Goal: Check status

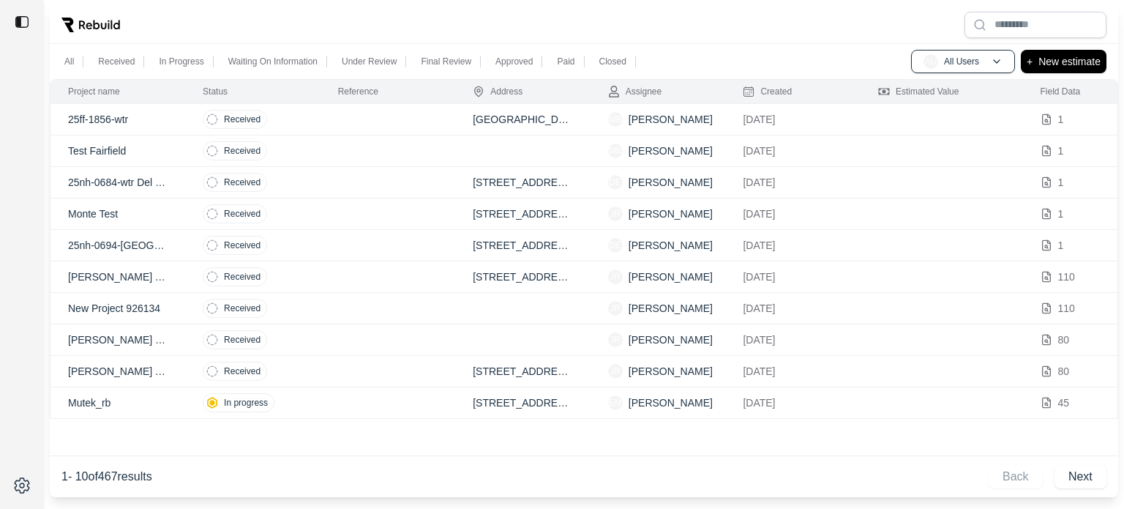
click at [396, 124] on td at bounding box center [388, 119] width 135 height 31
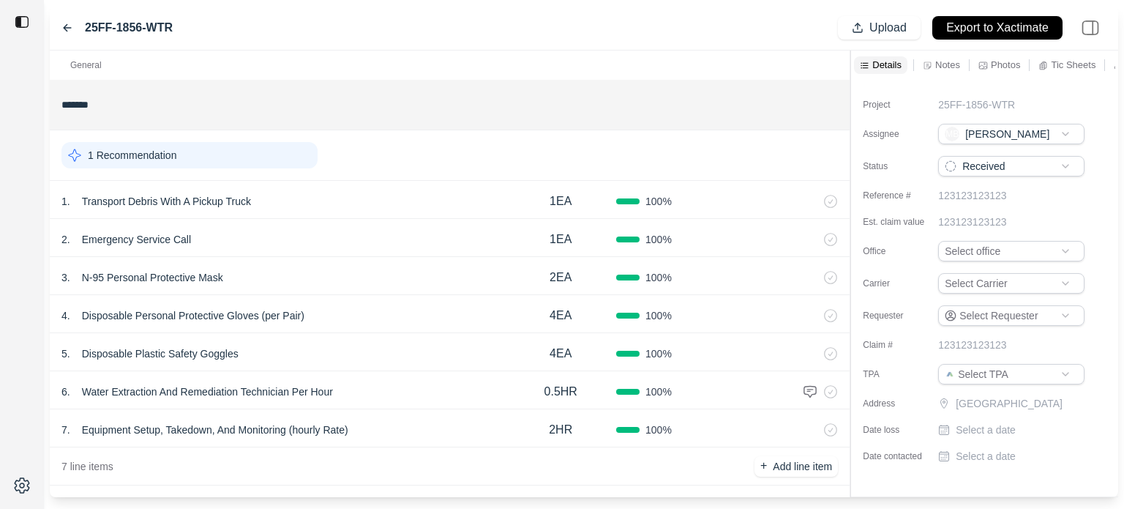
scroll to position [11, 0]
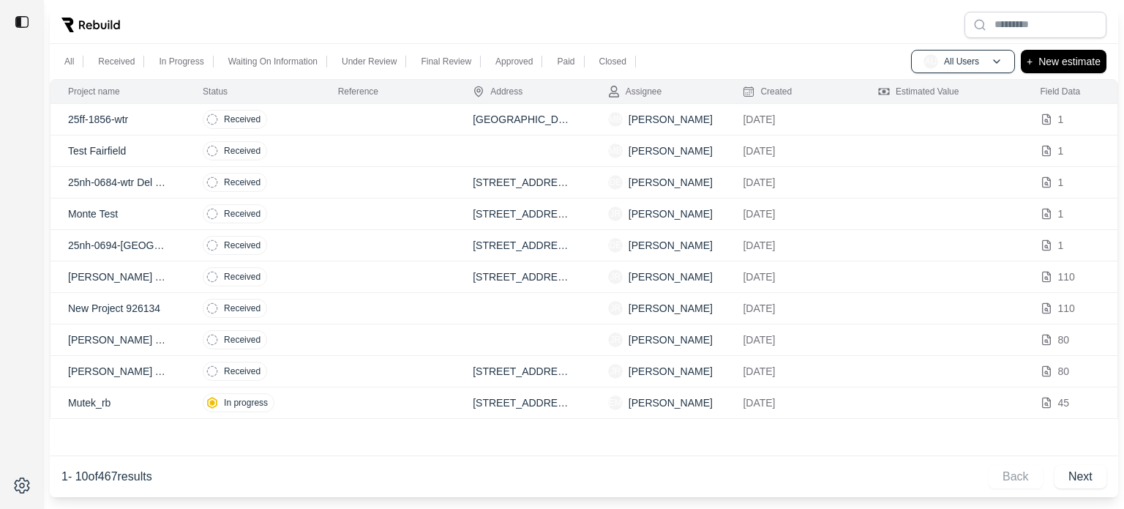
click at [298, 184] on td "Received" at bounding box center [252, 182] width 135 height 31
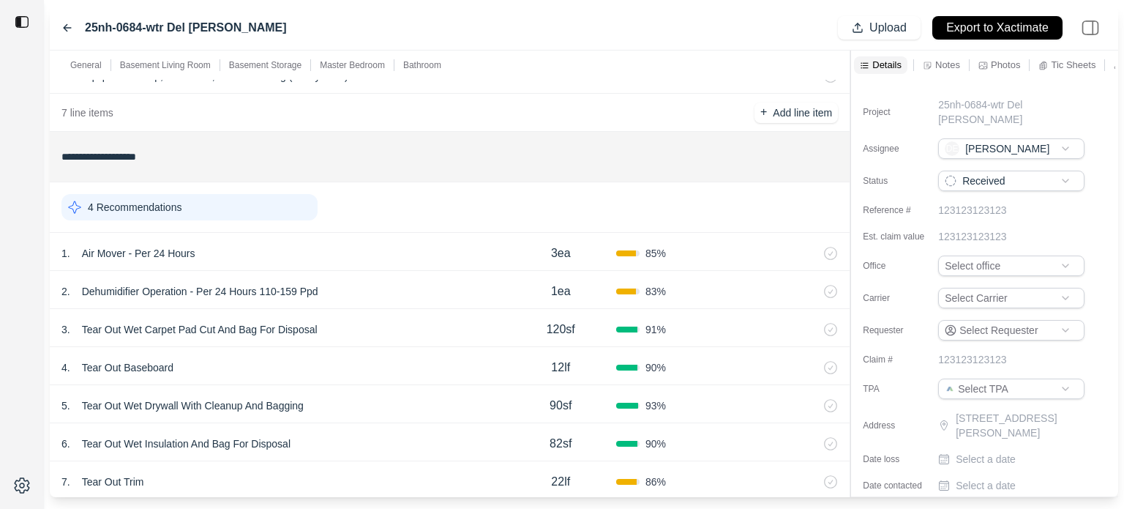
scroll to position [439, 0]
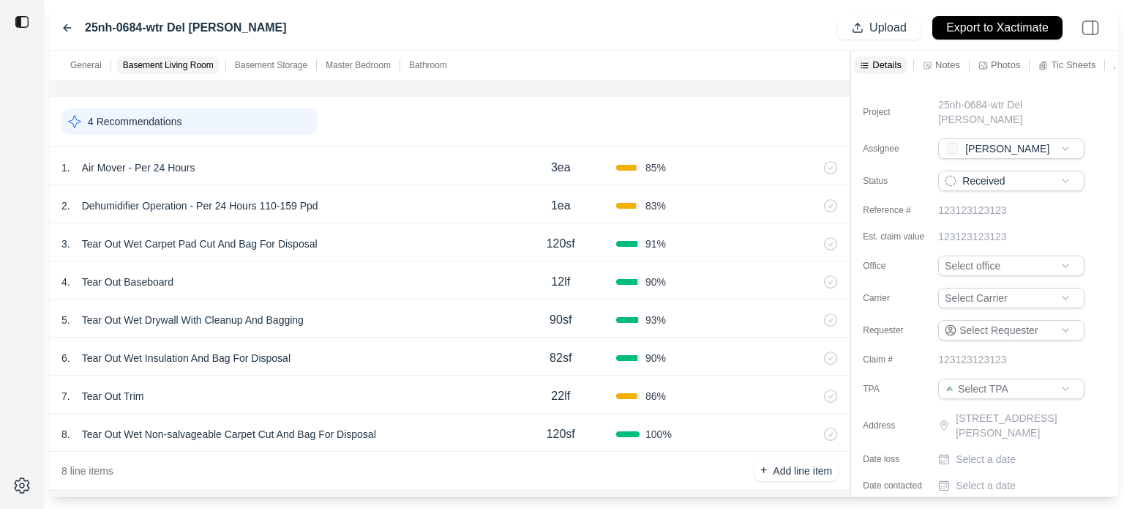
click at [280, 168] on div "1 . Air Mover - Per 24 Hours" at bounding box center [283, 167] width 444 height 20
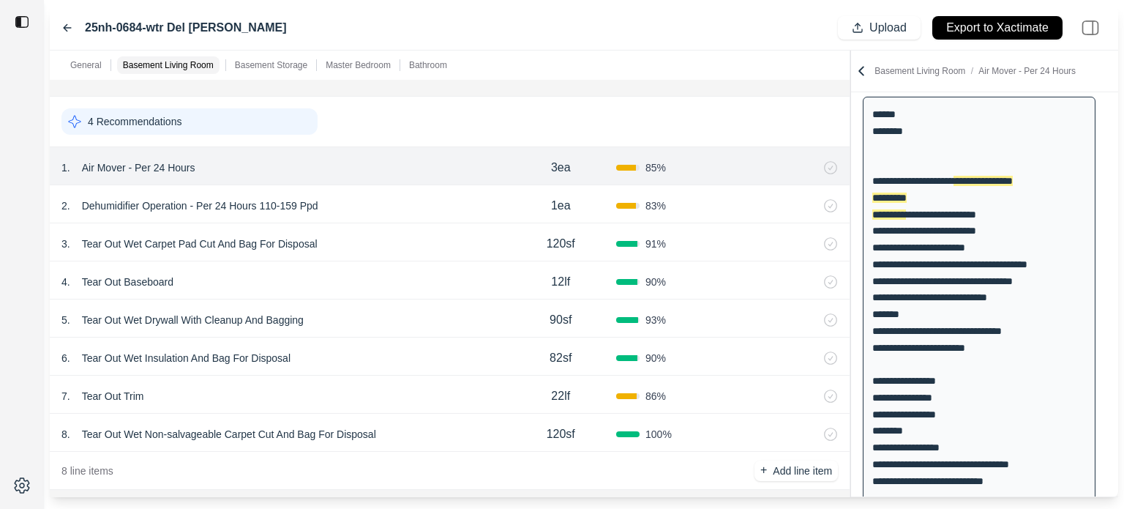
scroll to position [171, 0]
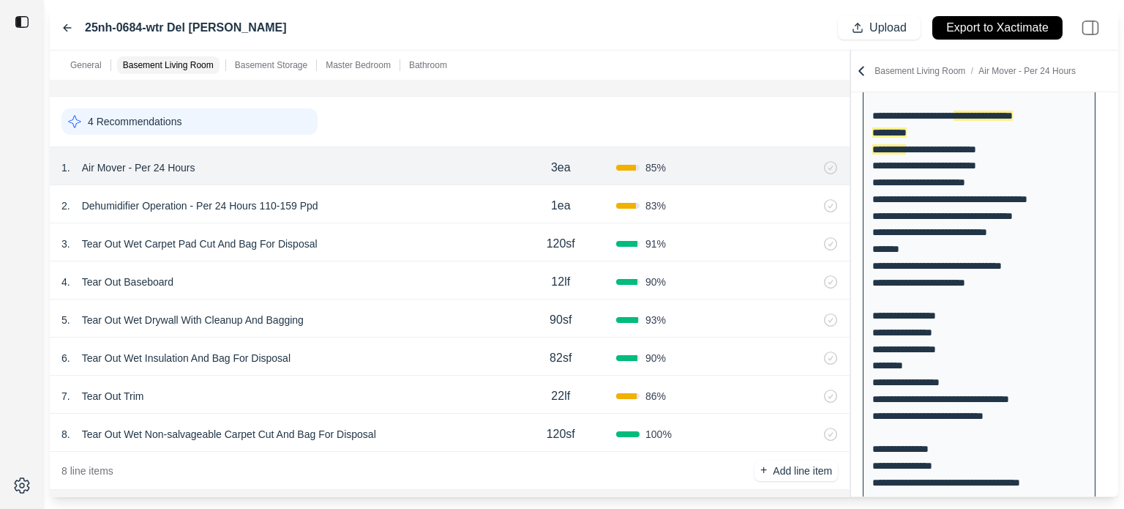
click at [433, 210] on div "2 . Dehumidifier Operation - Per 24 Hours 110-159 Ppd" at bounding box center [283, 205] width 444 height 20
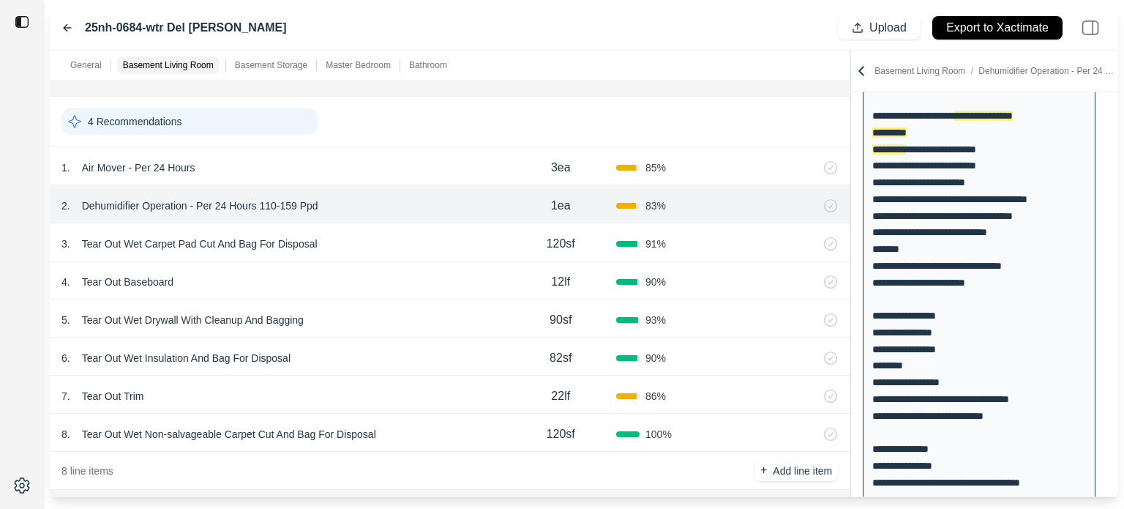
scroll to position [24, 0]
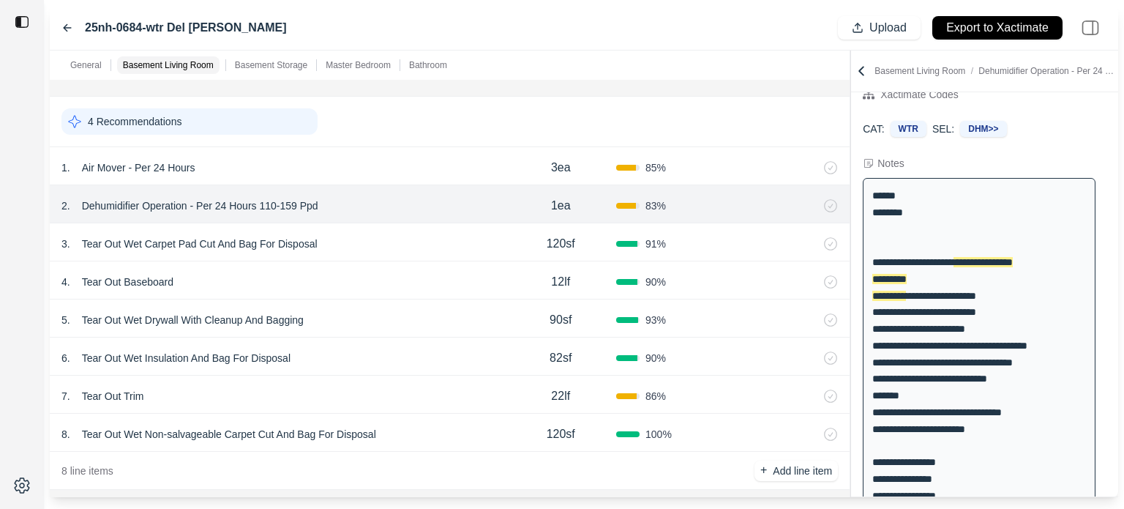
click at [427, 244] on div "3 . Tear Out Wet Carpet Pad Cut And Bag For Disposal" at bounding box center [283, 243] width 444 height 20
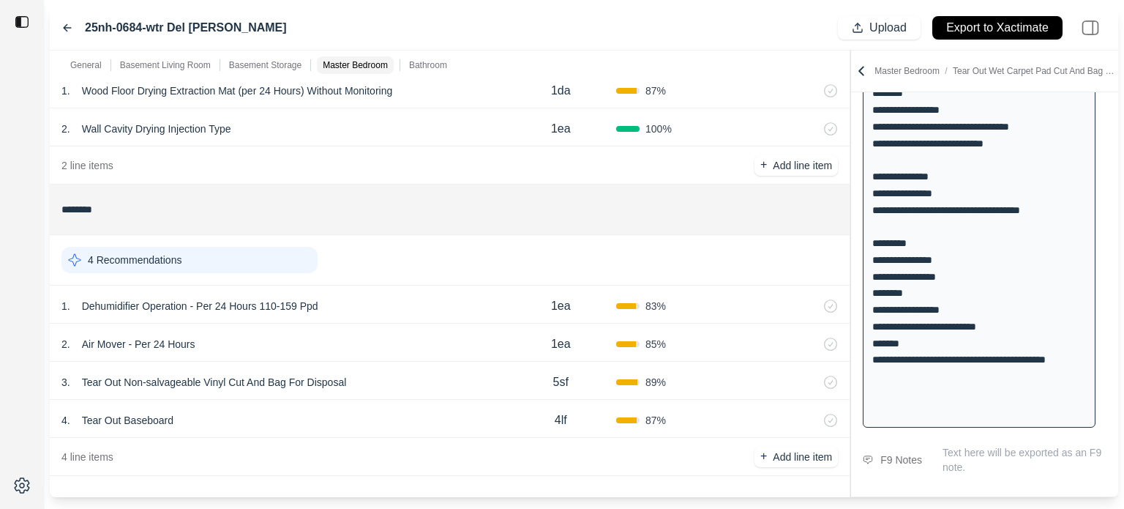
scroll to position [1200, 0]
